Goal: Complete application form

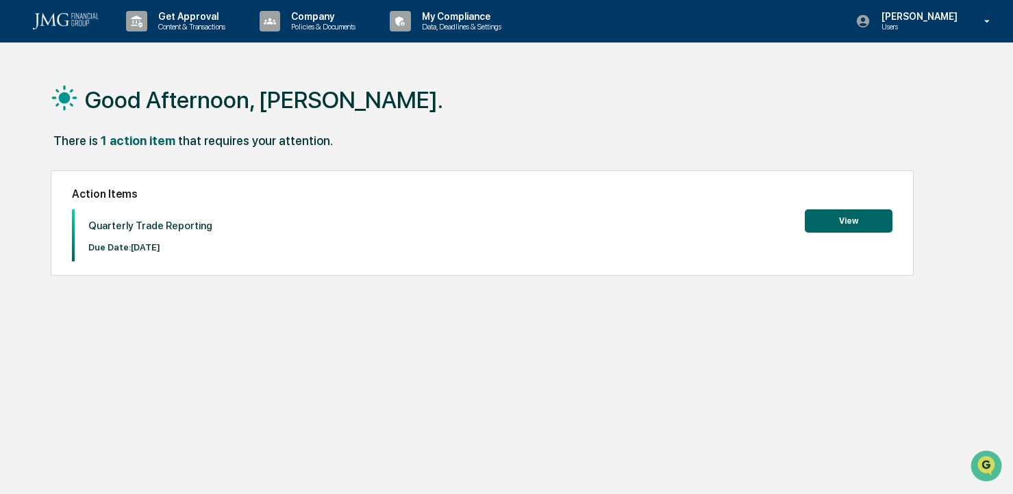
click at [845, 224] on button "View" at bounding box center [849, 221] width 88 height 23
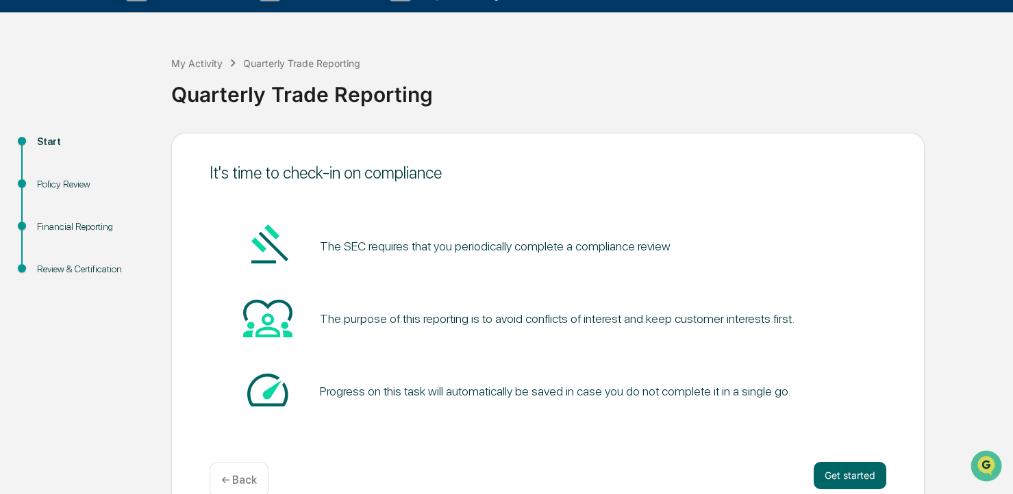
scroll to position [57, 0]
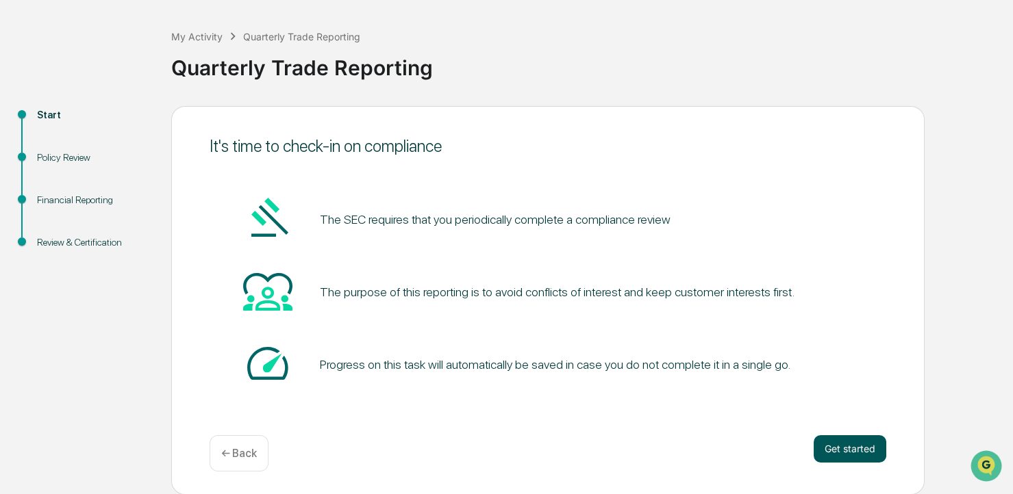
click at [857, 448] on button "Get started" at bounding box center [850, 449] width 73 height 27
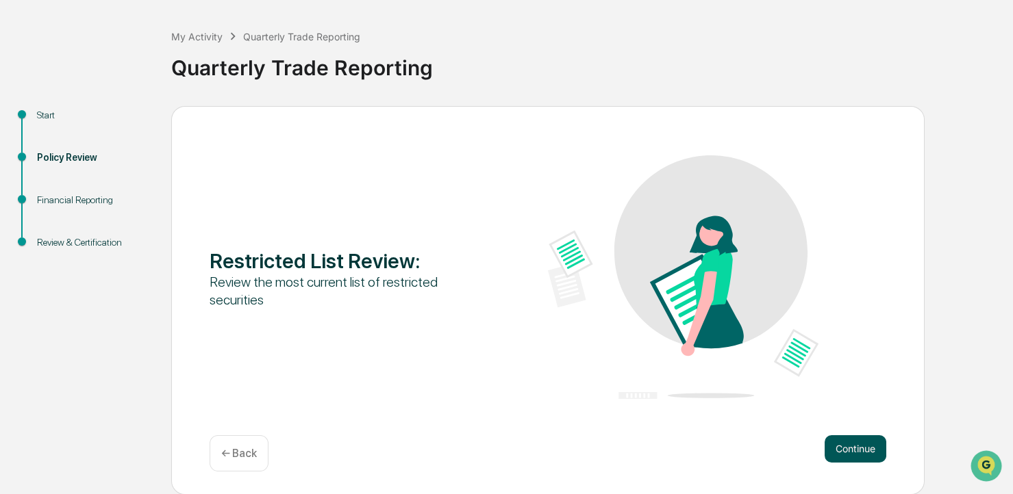
click at [862, 454] on button "Continue" at bounding box center [855, 449] width 62 height 27
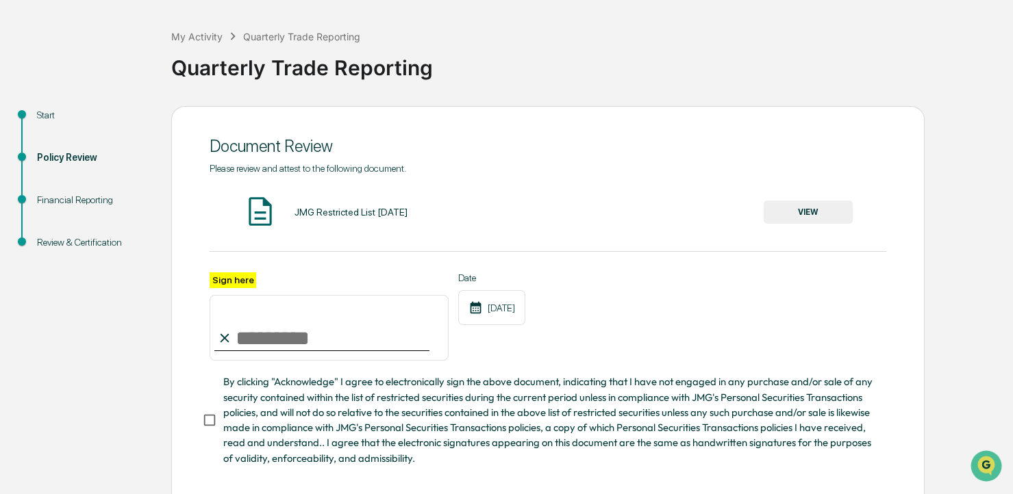
click at [794, 218] on button "VIEW" at bounding box center [808, 212] width 89 height 23
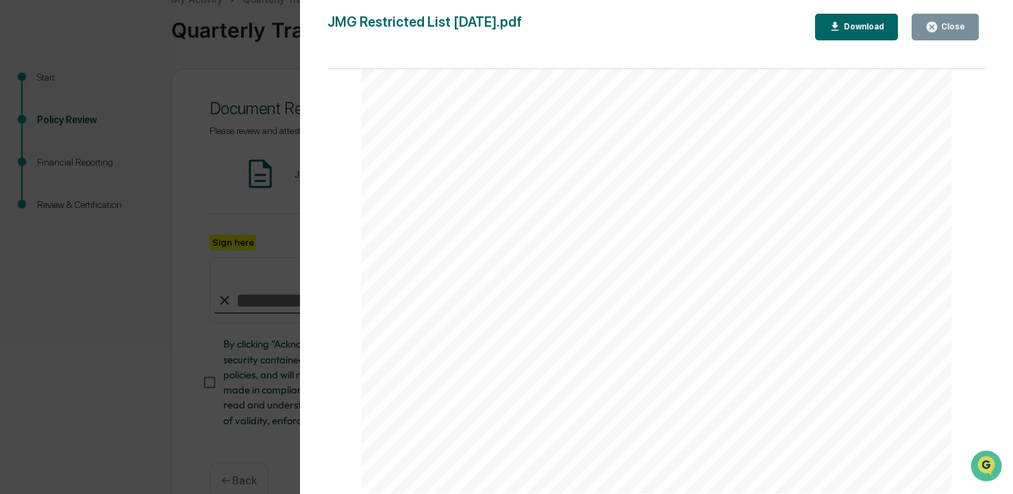
scroll to position [126, 0]
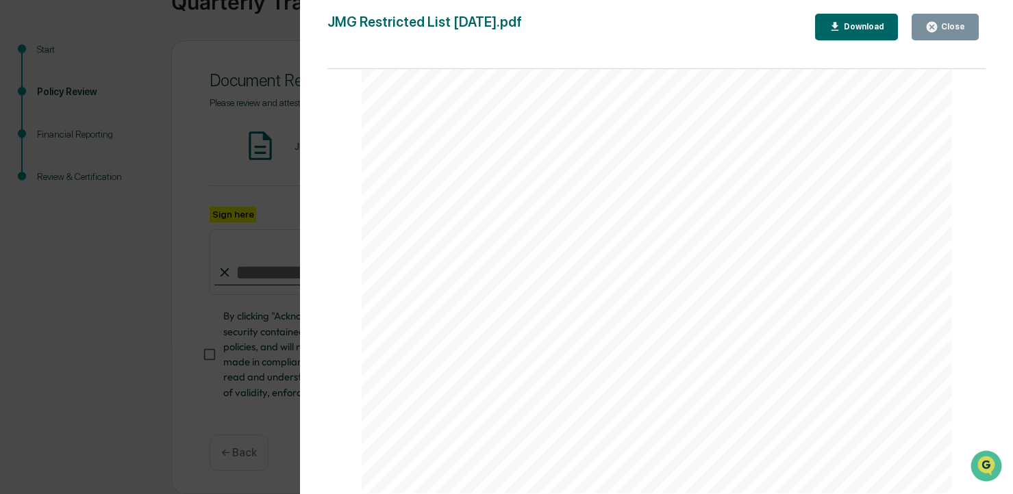
click at [960, 28] on div "Close" at bounding box center [951, 27] width 27 height 10
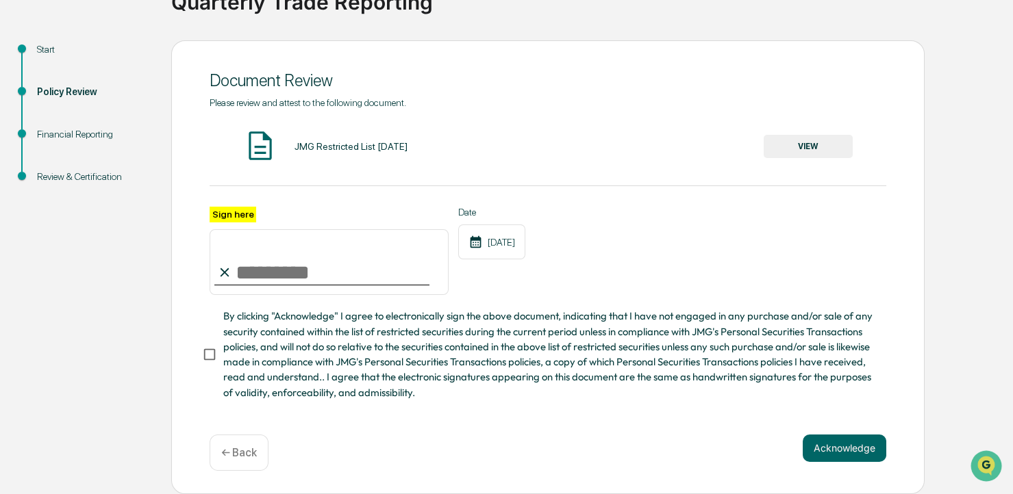
click at [238, 215] on label "Sign here" at bounding box center [233, 215] width 47 height 16
click at [238, 229] on input "Sign here" at bounding box center [329, 262] width 239 height 66
click at [244, 273] on input "Sign here" at bounding box center [329, 262] width 239 height 66
type input "**********"
click at [853, 446] on button "Acknowledge" at bounding box center [845, 448] width 84 height 27
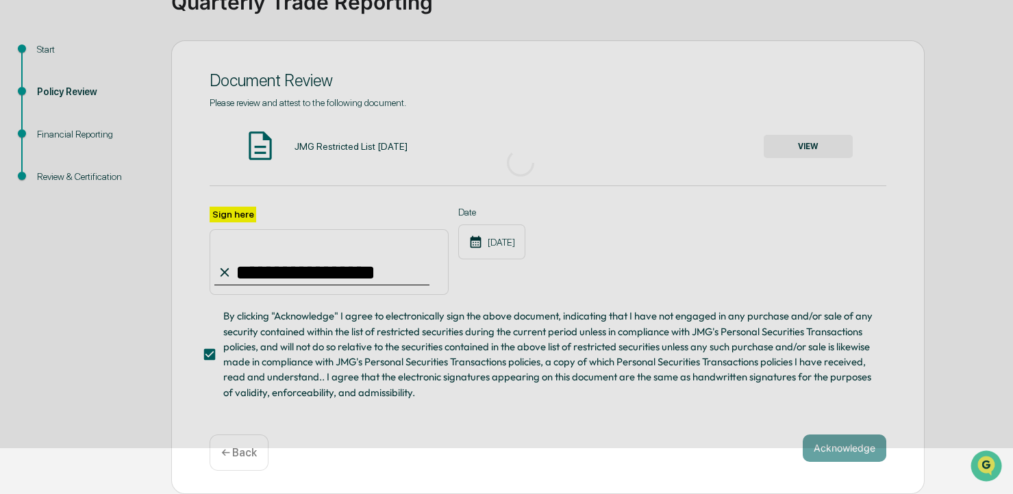
scroll to position [57, 0]
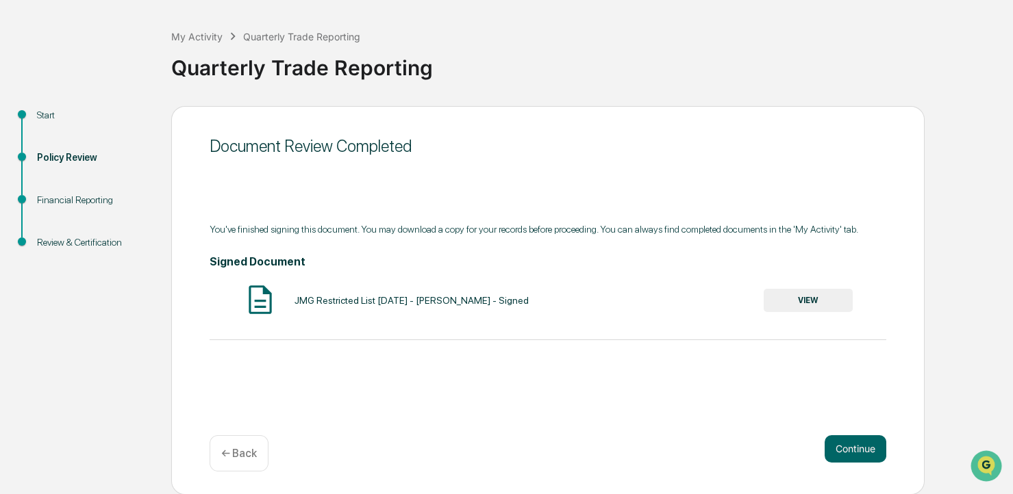
click at [811, 300] on button "VIEW" at bounding box center [808, 300] width 89 height 23
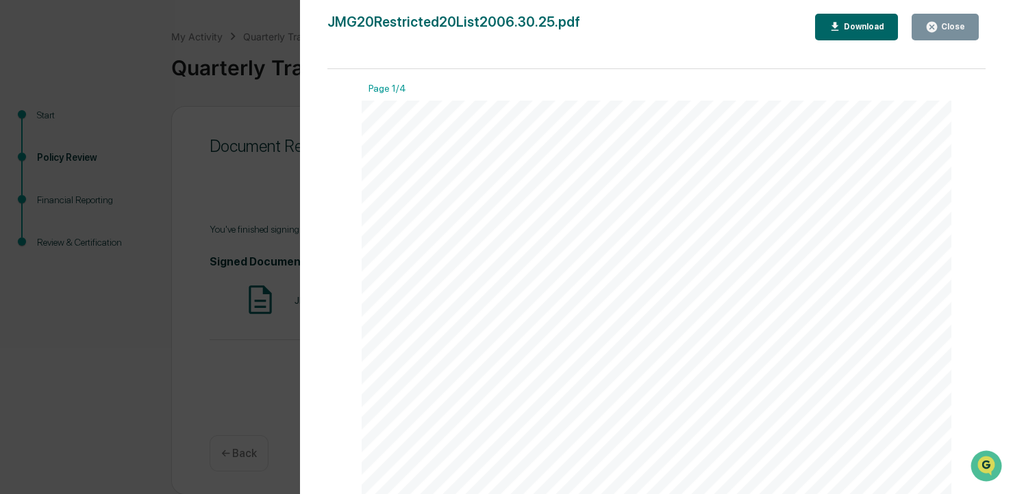
click at [951, 29] on div "Close" at bounding box center [951, 27] width 27 height 10
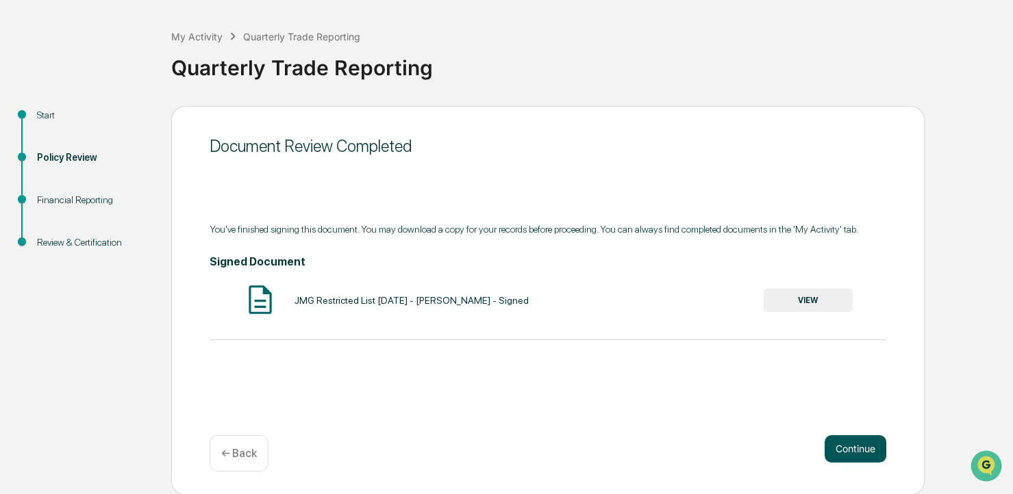
click at [846, 446] on button "Continue" at bounding box center [855, 449] width 62 height 27
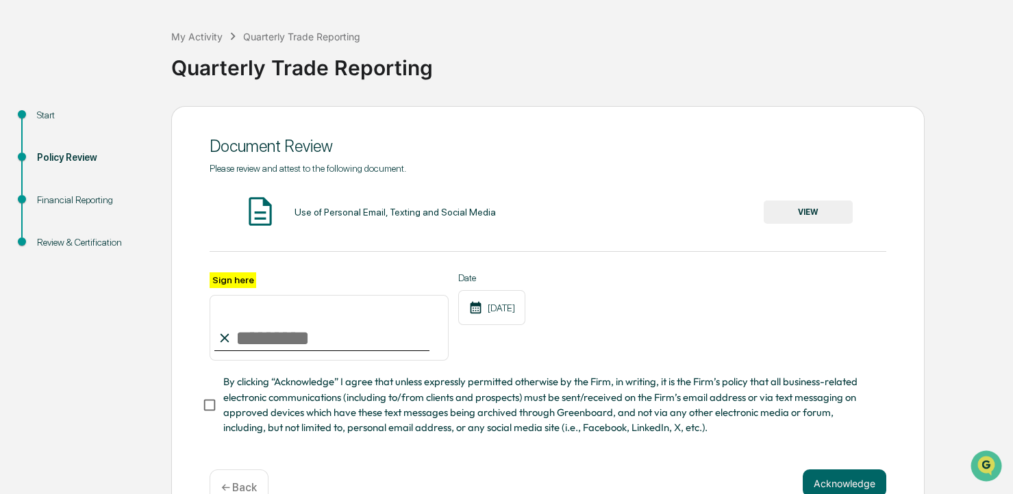
click at [797, 212] on button "VIEW" at bounding box center [808, 212] width 89 height 23
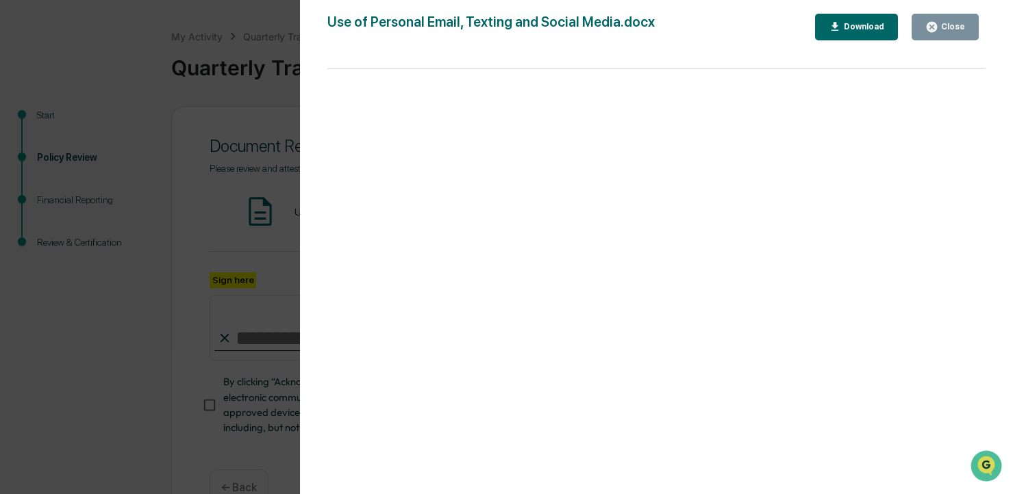
click at [949, 31] on div "Close" at bounding box center [951, 27] width 27 height 10
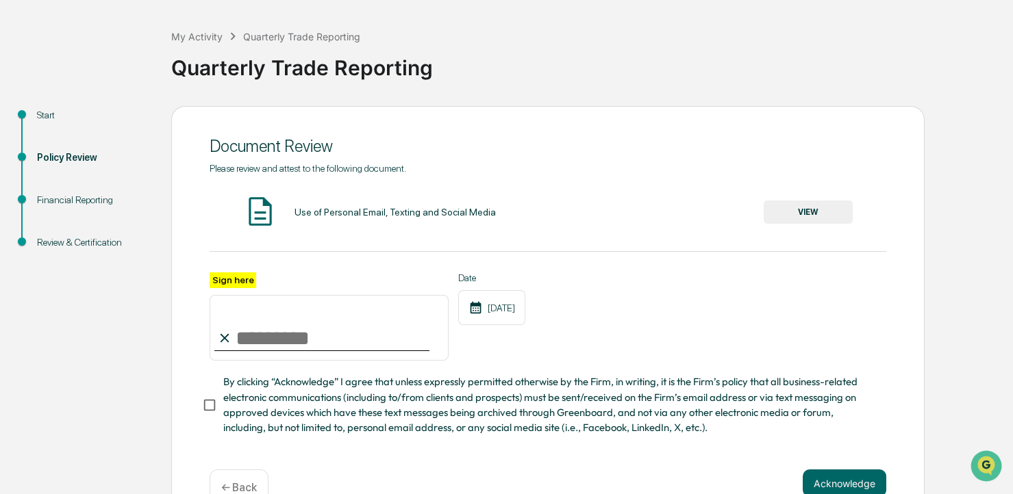
drag, startPoint x: 308, startPoint y: 345, endPoint x: 303, endPoint y: 336, distance: 10.1
click at [308, 345] on input "Sign here" at bounding box center [329, 328] width 239 height 66
type input "**********"
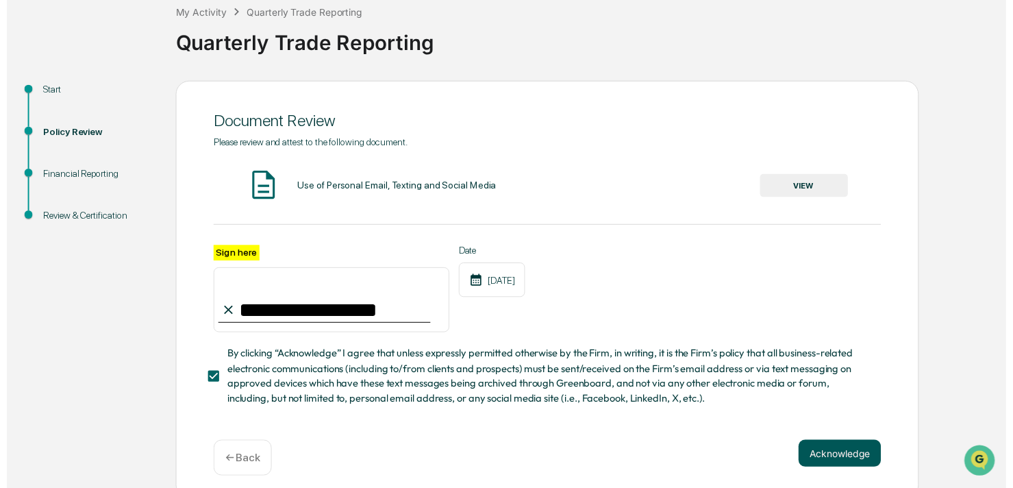
scroll to position [95, 0]
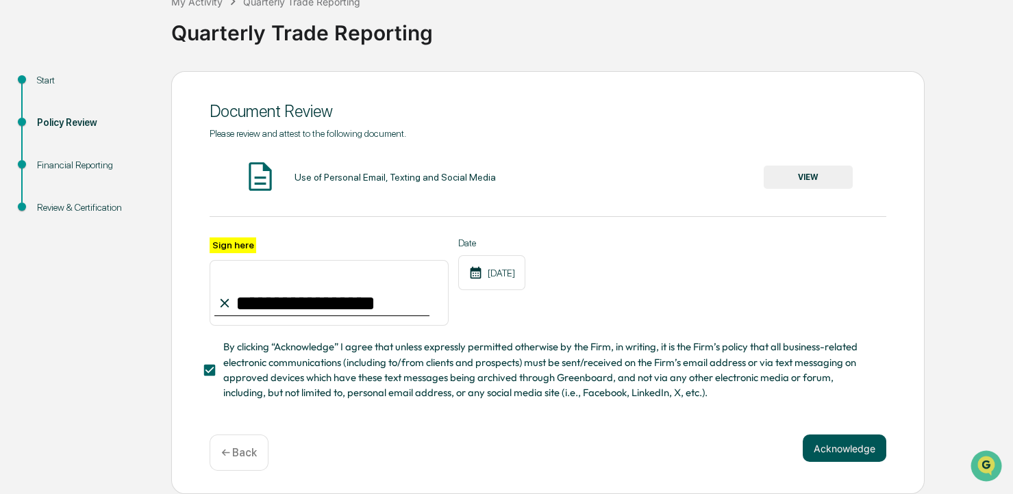
click at [840, 444] on button "Acknowledge" at bounding box center [845, 448] width 84 height 27
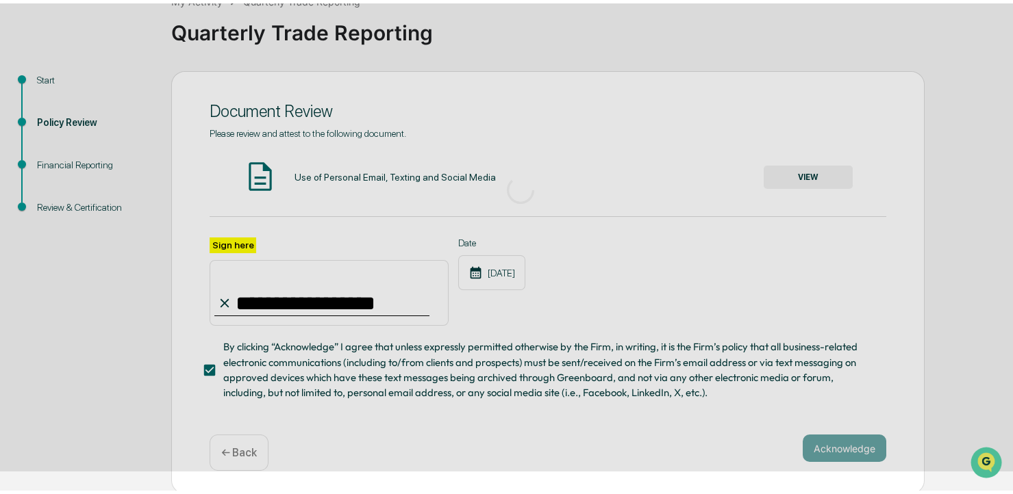
scroll to position [57, 0]
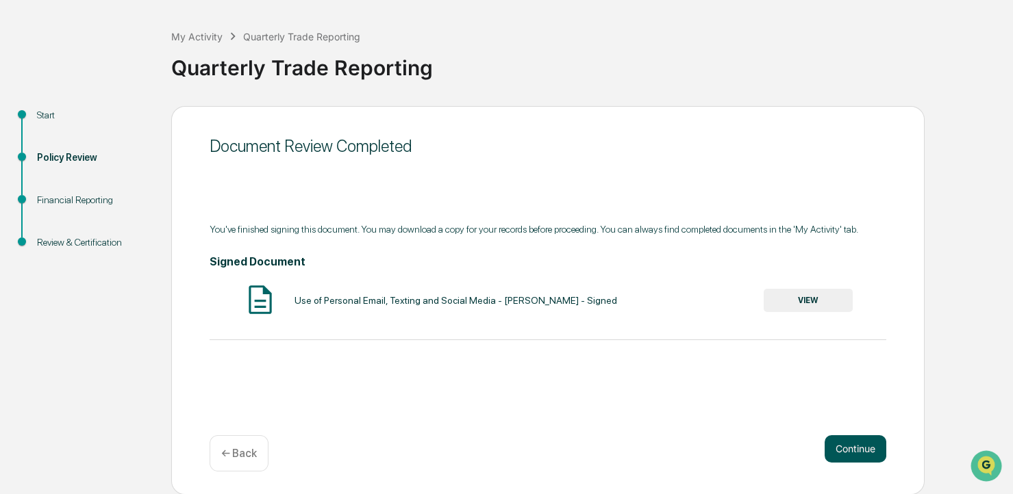
click at [865, 444] on button "Continue" at bounding box center [855, 449] width 62 height 27
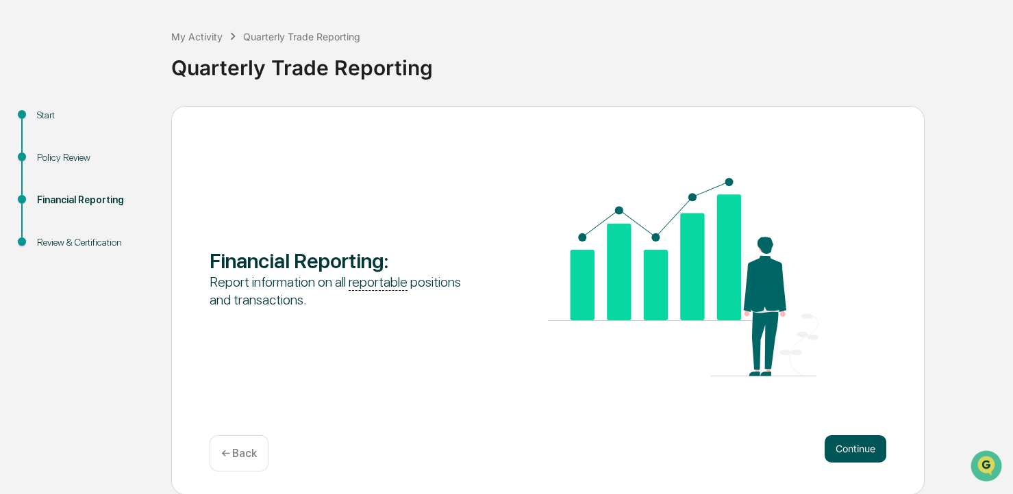
click at [850, 444] on button "Continue" at bounding box center [855, 449] width 62 height 27
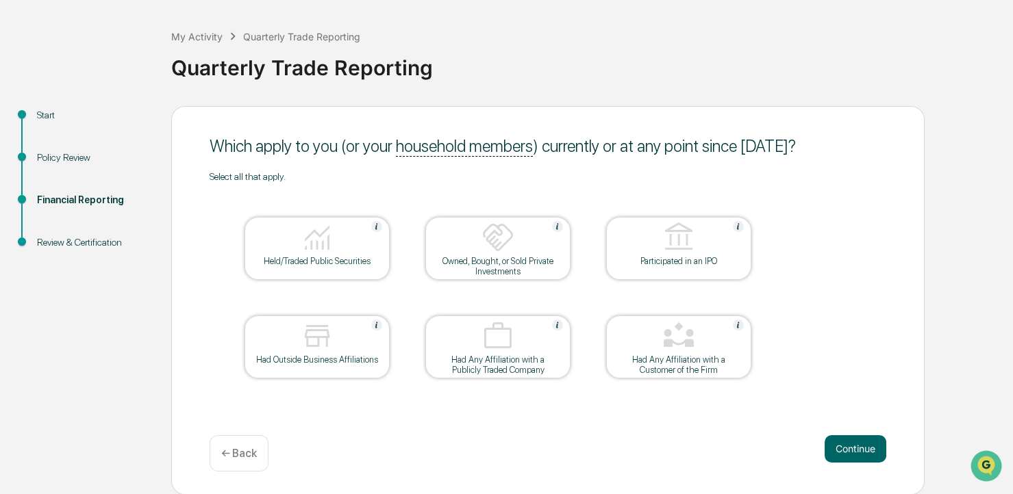
click at [512, 367] on div "Had Any Affiliation with a Publicly Traded Company" at bounding box center [497, 365] width 123 height 21
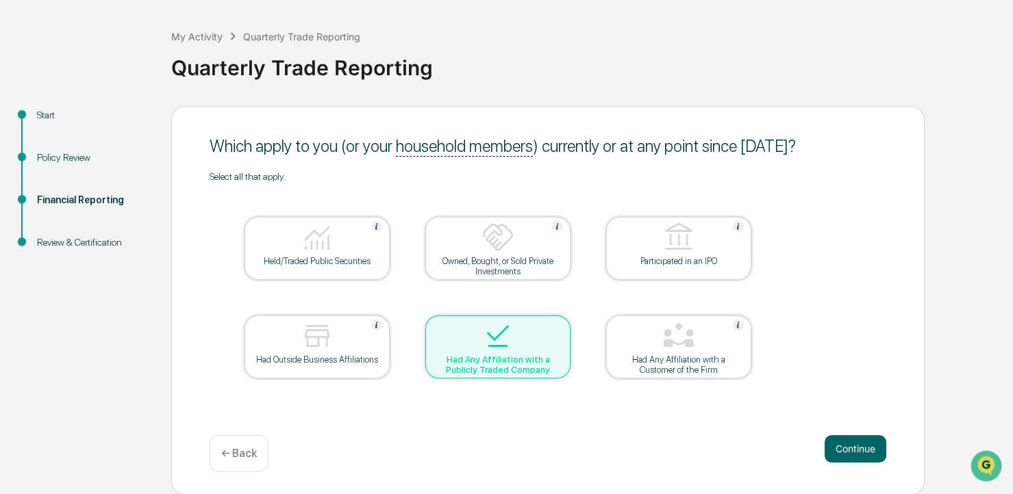
click at [512, 367] on div "Had Any Affiliation with a Publicly Traded Company" at bounding box center [497, 365] width 123 height 21
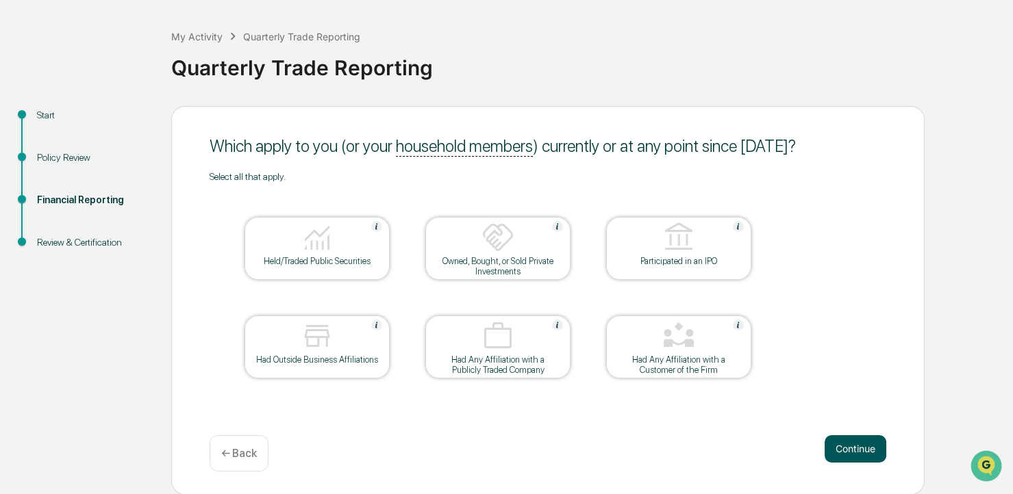
click at [859, 447] on button "Continue" at bounding box center [855, 449] width 62 height 27
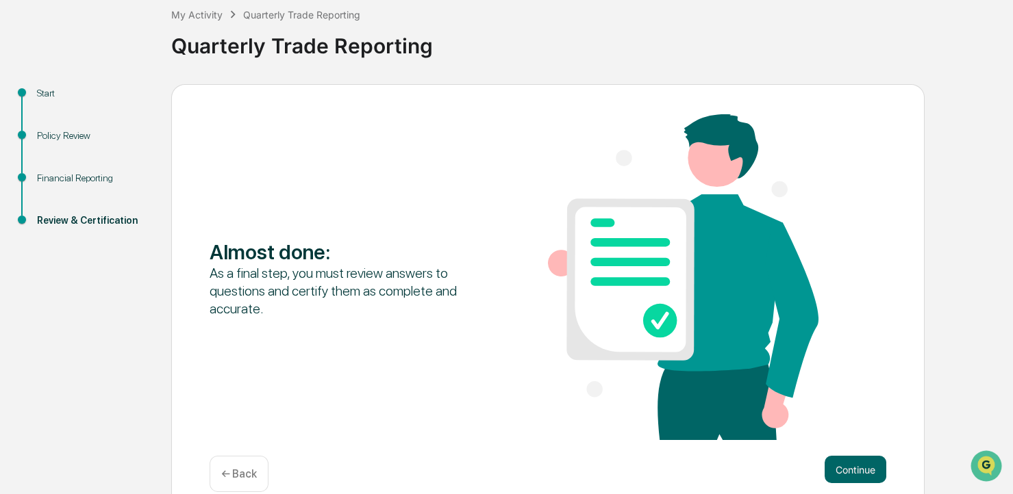
scroll to position [99, 0]
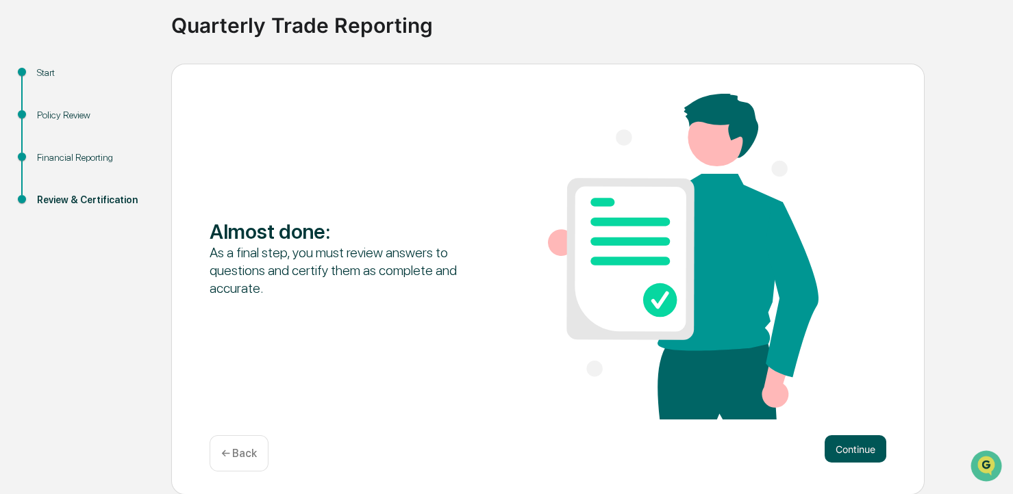
click at [865, 448] on button "Continue" at bounding box center [855, 449] width 62 height 27
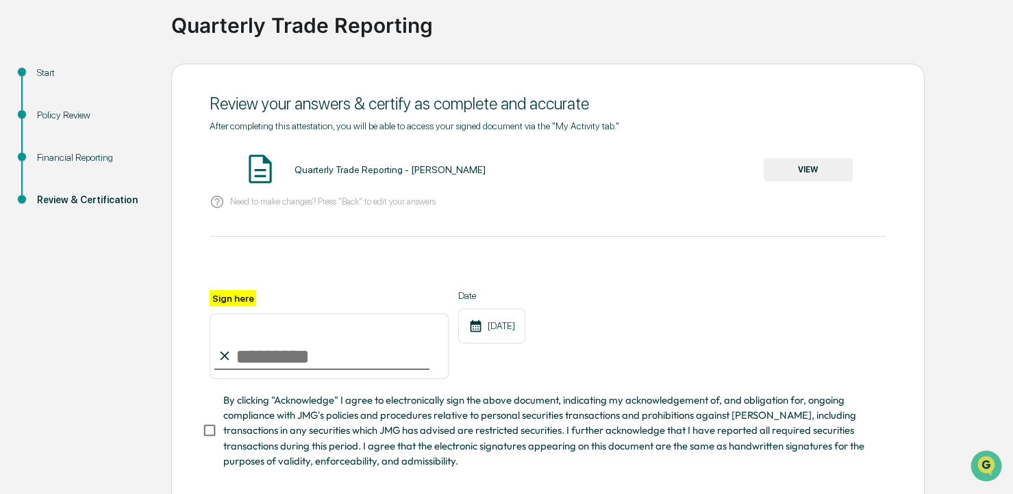
click at [267, 367] on input "Sign here" at bounding box center [329, 347] width 239 height 66
type input "**********"
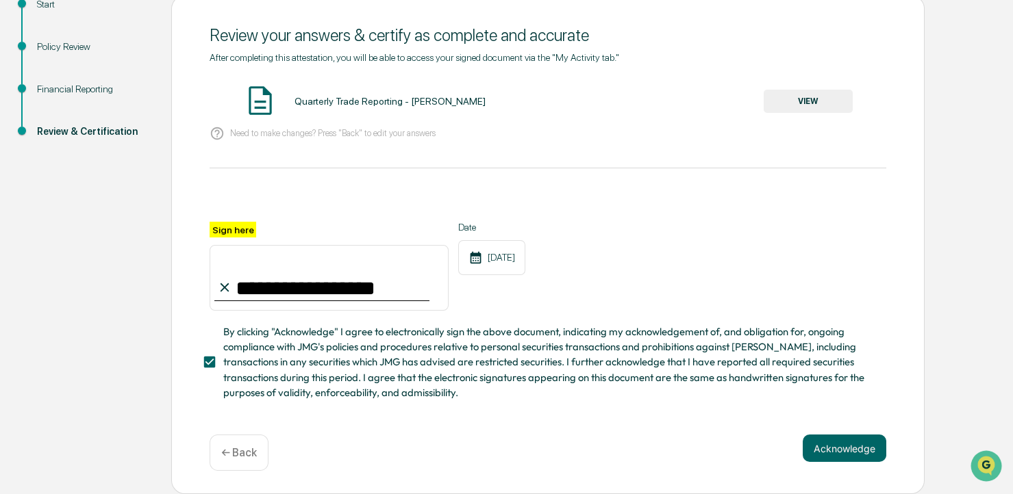
scroll to position [171, 0]
click at [872, 449] on button "Acknowledge" at bounding box center [845, 448] width 84 height 27
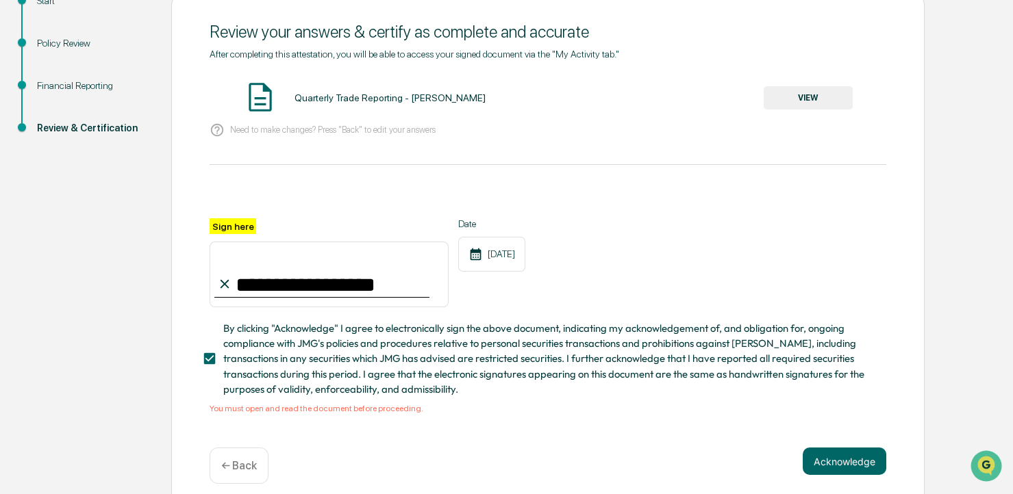
click at [798, 92] on button "VIEW" at bounding box center [808, 97] width 89 height 23
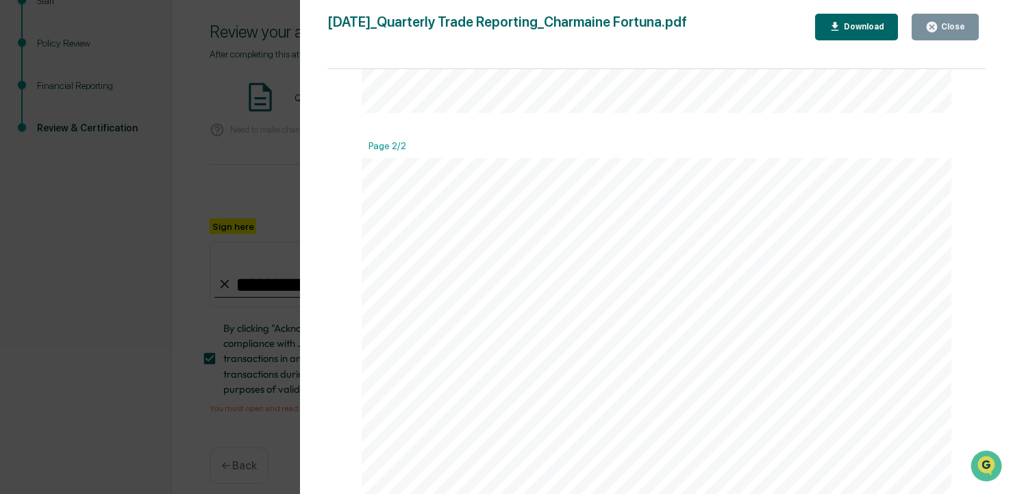
scroll to position [890, 0]
click at [942, 31] on div "Close" at bounding box center [945, 27] width 40 height 13
